Goal: Information Seeking & Learning: Learn about a topic

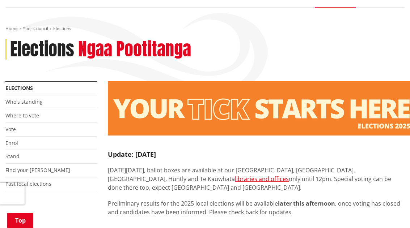
scroll to position [106, 0]
click at [34, 167] on link "Find your ward" at bounding box center [37, 170] width 65 height 7
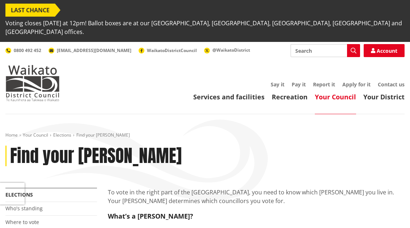
click at [316, 44] on input "Search" at bounding box center [324, 50] width 69 height 13
type input "Voting"
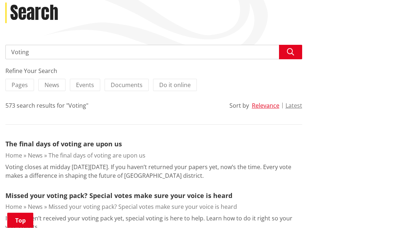
scroll to position [143, 0]
click at [118, 140] on link "The final days of voting are upon us" at bounding box center [63, 144] width 116 height 9
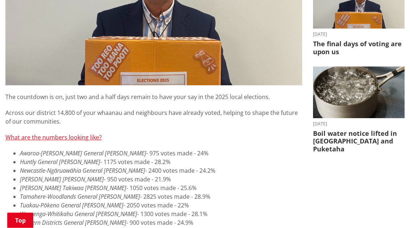
scroll to position [277, 0]
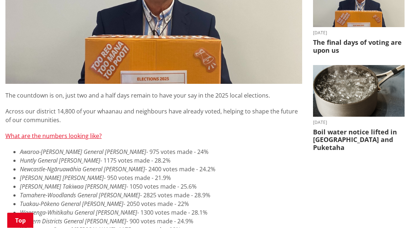
click at [52, 200] on em "Tuakau-Pōkeno General Ward" at bounding box center [71, 204] width 103 height 8
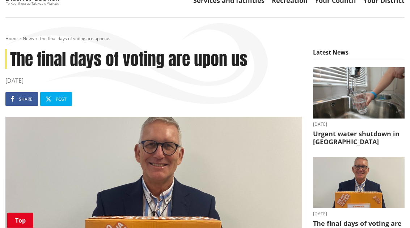
scroll to position [97, 0]
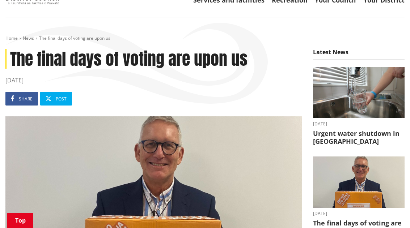
click at [325, 130] on h3 "Urgent water shutdown in Tuakau" at bounding box center [359, 138] width 92 height 16
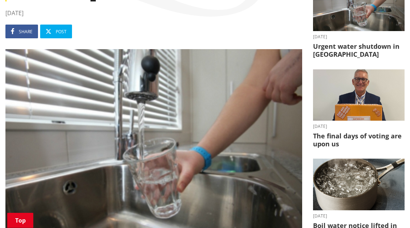
scroll to position [175, 0]
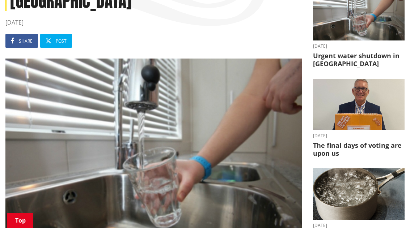
click at [332, 142] on h3 "The final days of voting are upon us" at bounding box center [359, 150] width 92 height 16
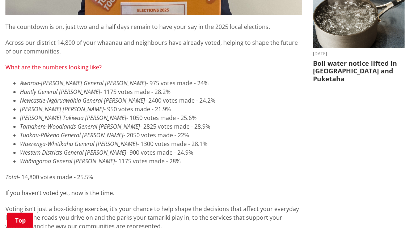
scroll to position [347, 0]
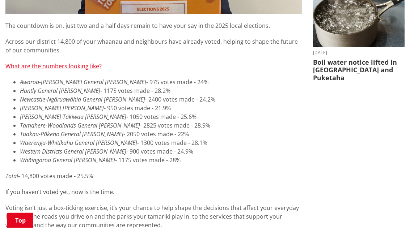
click at [66, 62] on link "What are the numbers looking like?" at bounding box center [53, 66] width 96 height 8
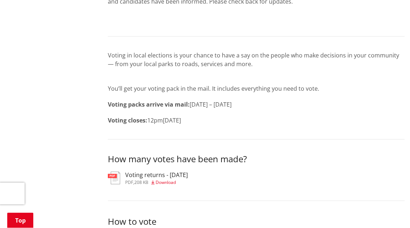
scroll to position [311, 0]
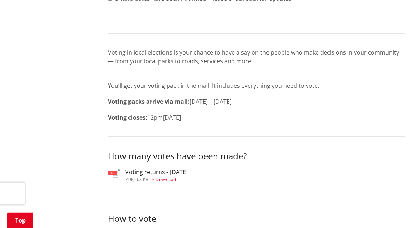
click at [159, 177] on span "Download" at bounding box center [166, 180] width 20 height 6
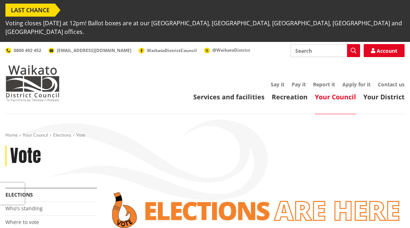
click at [302, 44] on input "Search" at bounding box center [324, 50] width 69 height 13
type input "Local election [PERSON_NAME] boundaries"
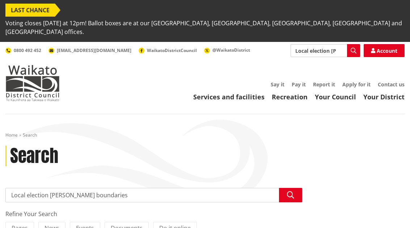
click at [335, 44] on input "Local election [PERSON_NAME] boundaries" at bounding box center [324, 50] width 69 height 13
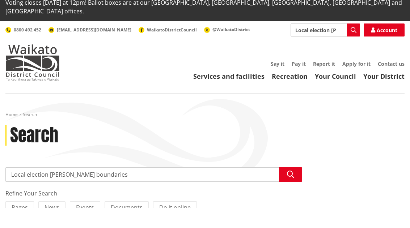
click at [43, 65] on img at bounding box center [32, 83] width 54 height 36
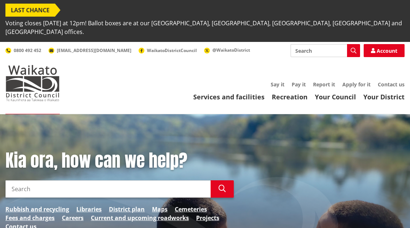
click at [64, 181] on input "Search" at bounding box center [107, 189] width 205 height 17
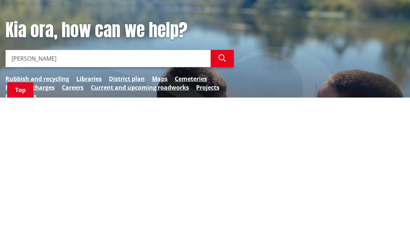
type input "Wards"
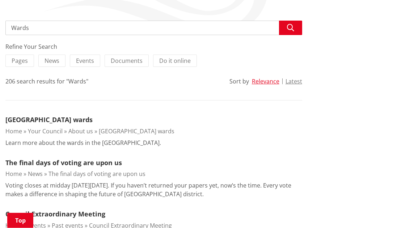
scroll to position [167, 0]
click at [69, 115] on link "[GEOGRAPHIC_DATA] wards" at bounding box center [48, 119] width 87 height 9
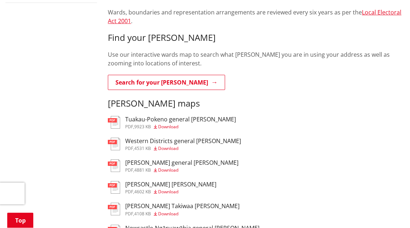
scroll to position [275, 0]
click at [170, 124] on span "Download" at bounding box center [168, 127] width 20 height 6
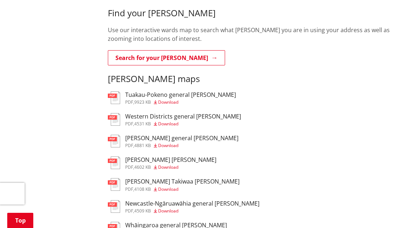
click at [175, 121] on span "Download" at bounding box center [168, 124] width 20 height 6
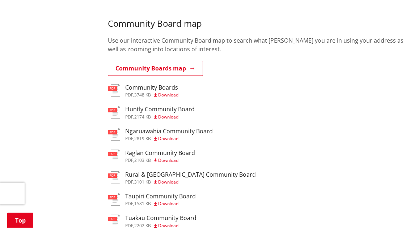
scroll to position [622, 0]
click at [172, 179] on span "Download" at bounding box center [168, 182] width 20 height 6
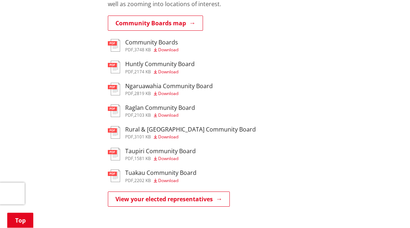
scroll to position [667, 0]
click at [213, 192] on link "View your elected representatives" at bounding box center [169, 199] width 122 height 15
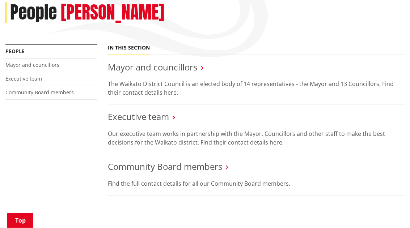
scroll to position [143, 0]
click at [221, 161] on link "Community Board members" at bounding box center [165, 167] width 114 height 12
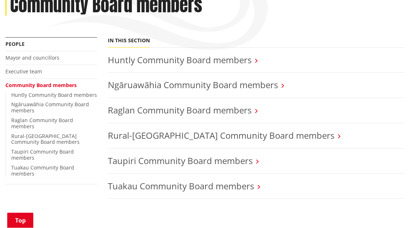
scroll to position [151, 0]
click at [296, 130] on link "Rural-[GEOGRAPHIC_DATA] Community Board members" at bounding box center [221, 136] width 226 height 12
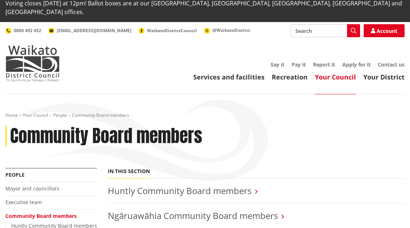
scroll to position [17, 0]
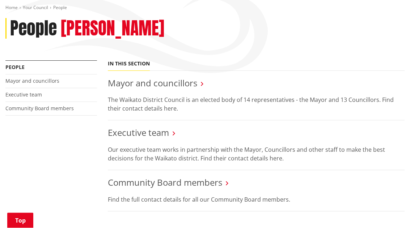
scroll to position [127, 0]
click at [197, 77] on link "Mayor and councillors" at bounding box center [152, 83] width 89 height 12
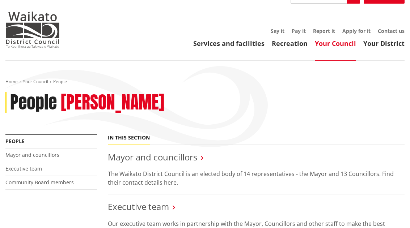
scroll to position [0, 0]
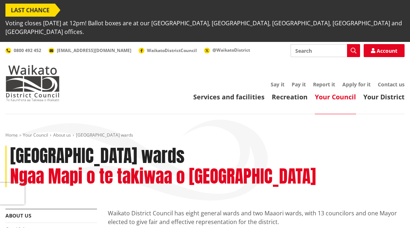
click at [311, 44] on input "Search" at bounding box center [324, 50] width 69 height 13
type input "Returns"
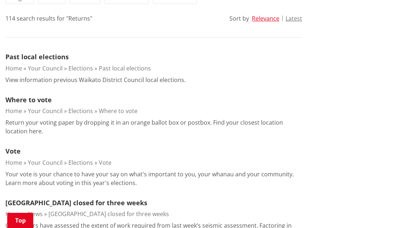
scroll to position [230, 0]
click at [17, 147] on link "Vote" at bounding box center [12, 151] width 15 height 9
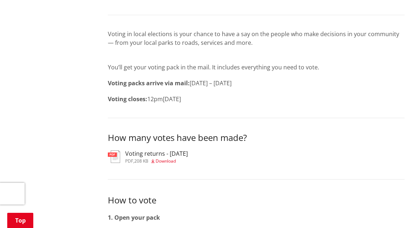
scroll to position [342, 0]
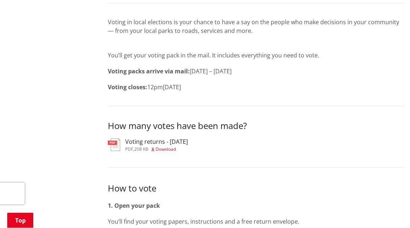
click at [166, 147] on span "Download" at bounding box center [166, 150] width 20 height 6
